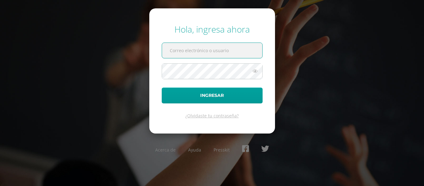
click at [225, 50] on input "text" at bounding box center [212, 50] width 100 height 15
type input "shernandez@donbosco.edu.gt"
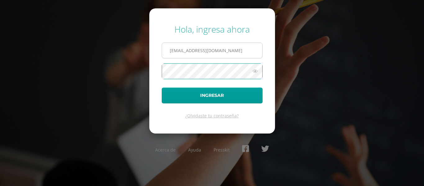
click at [162, 88] on button "Ingresar" at bounding box center [212, 96] width 101 height 16
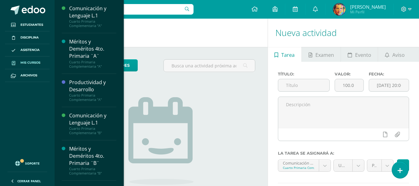
click at [32, 64] on span "Mis cursos" at bounding box center [30, 62] width 20 height 5
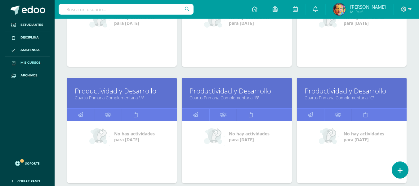
scroll to position [31, 0]
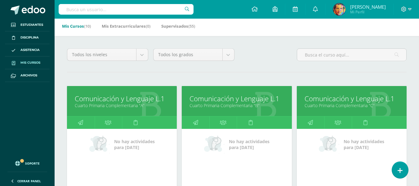
click at [336, 101] on link "Comunicación y Lenguaje L.1" at bounding box center [352, 99] width 94 height 10
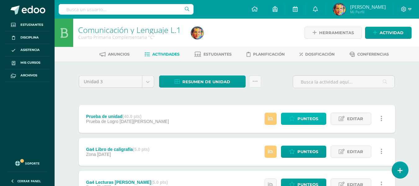
click at [311, 116] on span "Punteos" at bounding box center [308, 118] width 21 height 11
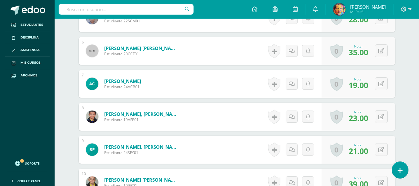
scroll to position [405, 0]
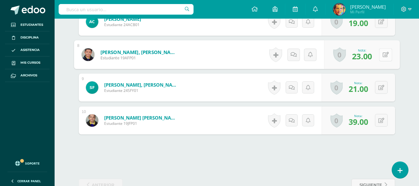
click at [384, 56] on icon at bounding box center [386, 54] width 6 height 5
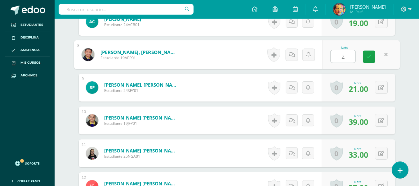
type input "22"
click at [366, 57] on link at bounding box center [369, 57] width 12 height 12
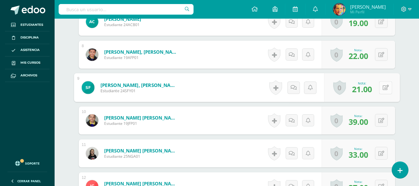
click at [382, 87] on button at bounding box center [385, 87] width 13 height 13
type input "23"
click at [371, 91] on icon at bounding box center [370, 89] width 6 height 5
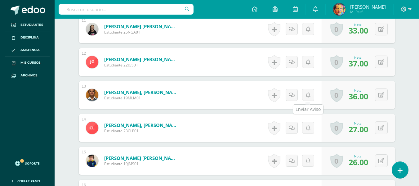
scroll to position [592, 0]
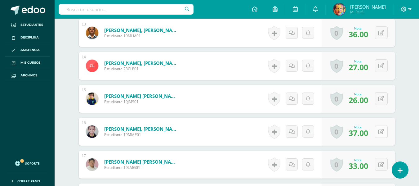
click at [380, 131] on button at bounding box center [381, 131] width 13 height 13
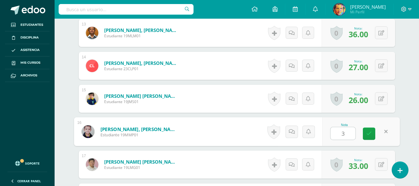
type input "35"
click at [370, 135] on icon at bounding box center [370, 133] width 6 height 5
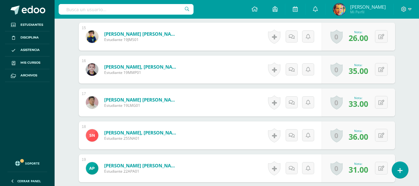
scroll to position [685, 0]
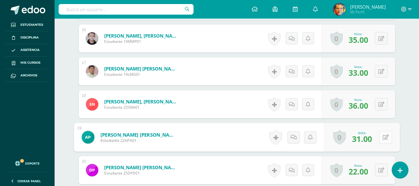
click at [383, 138] on icon at bounding box center [386, 136] width 6 height 5
type input "29"
click at [370, 141] on icon at bounding box center [370, 139] width 6 height 5
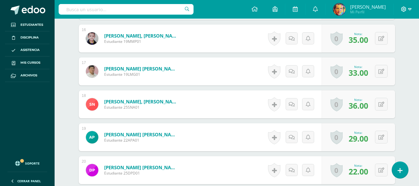
click at [409, 10] on icon at bounding box center [410, 10] width 3 height 6
click at [398, 41] on span "Cerrar sesión" at bounding box center [391, 42] width 28 height 6
